Goal: Find specific page/section: Find specific page/section

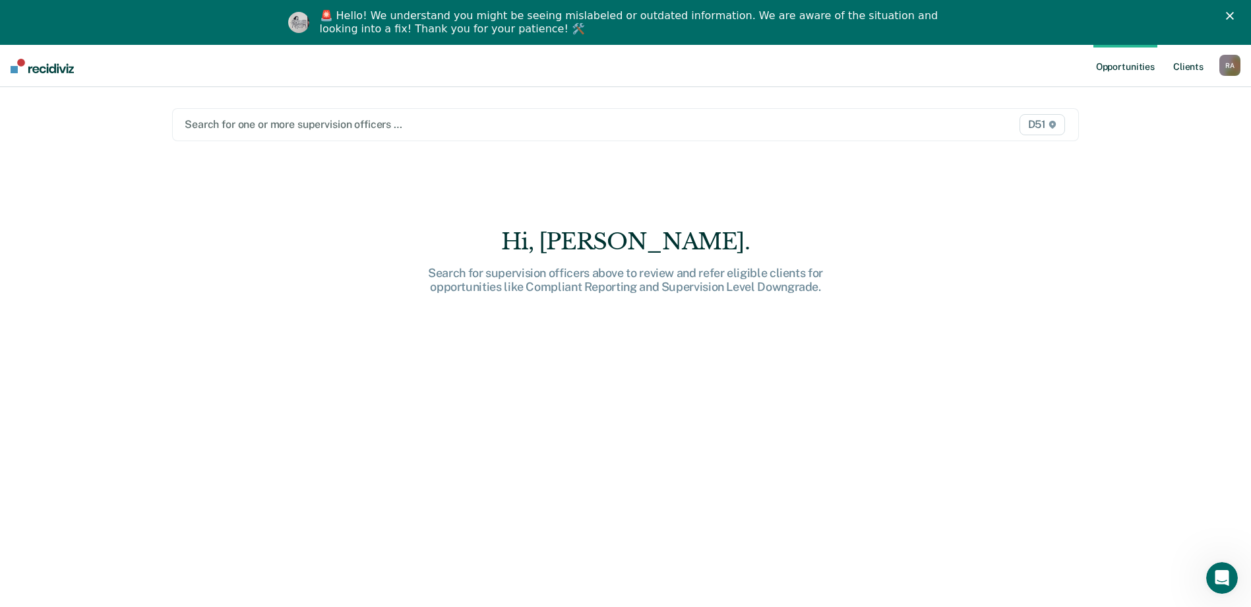
click at [1178, 70] on link "Client s" at bounding box center [1188, 66] width 36 height 42
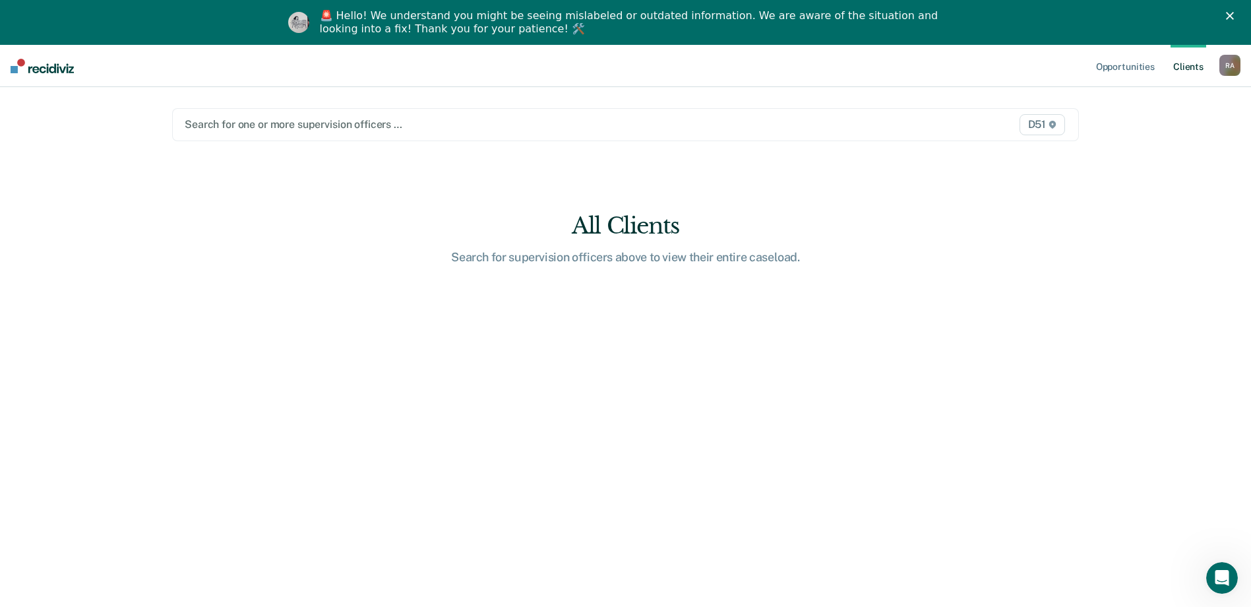
click at [1188, 63] on link "Client s" at bounding box center [1188, 66] width 36 height 42
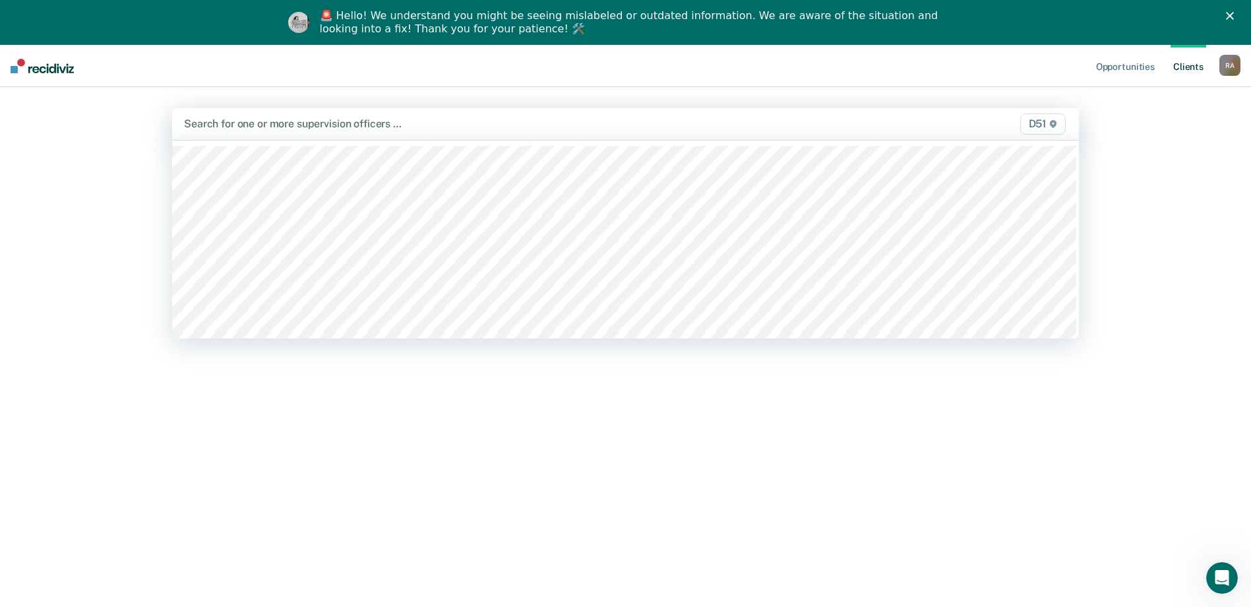
click at [562, 116] on div "Search for one or more supervision officers …" at bounding box center [493, 124] width 620 height 18
type input "rac"
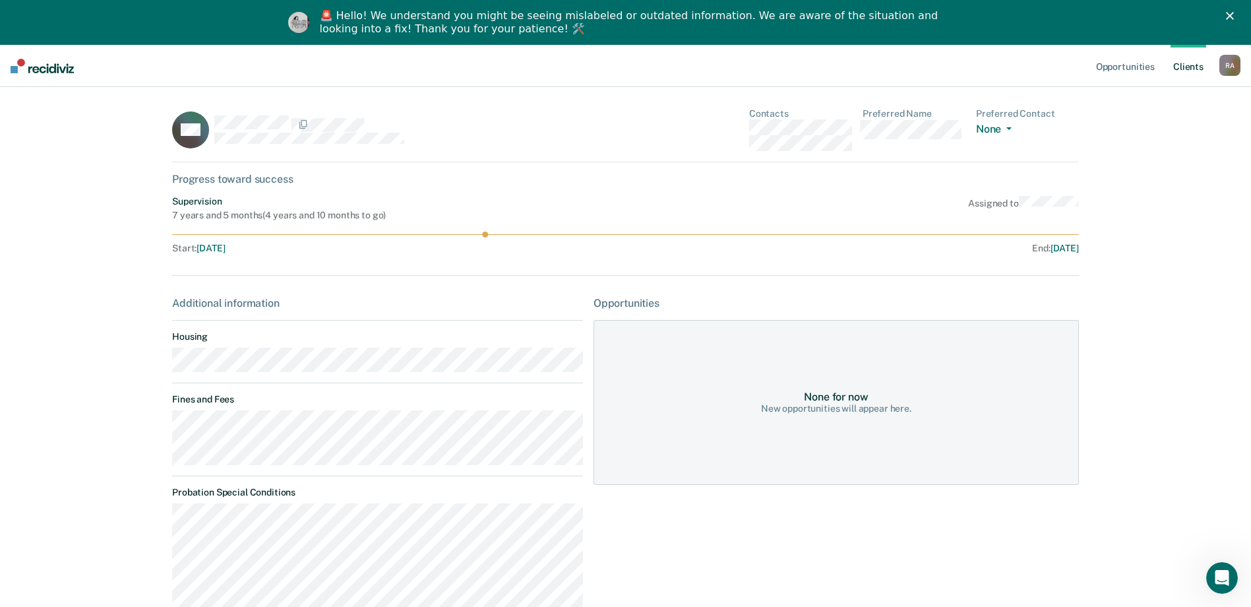
scroll to position [66, 0]
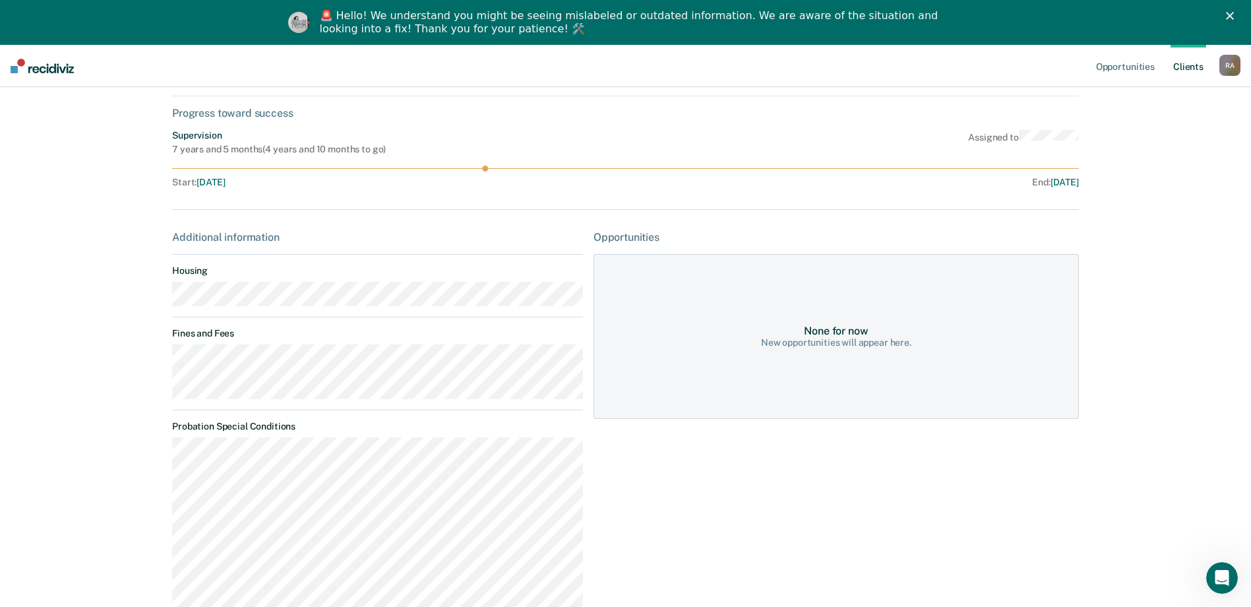
click at [1189, 67] on link "Client s" at bounding box center [1188, 66] width 36 height 42
